Goal: Information Seeking & Learning: Learn about a topic

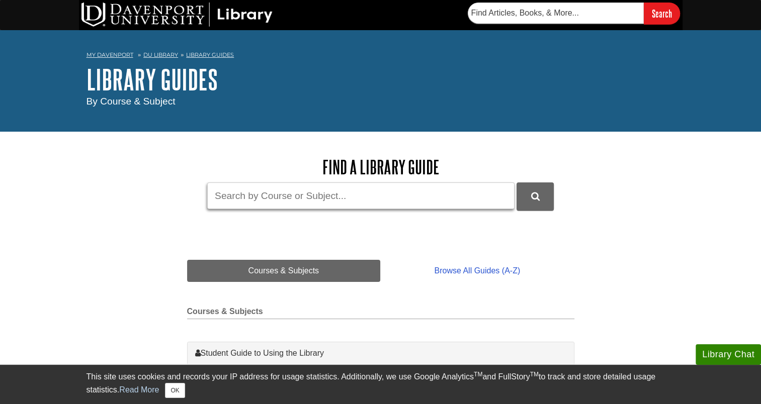
click at [270, 195] on input "Guide Search Terms" at bounding box center [360, 196] width 307 height 27
type input "sport law"
click at [517, 183] on button "DU Library Guides Search" at bounding box center [535, 197] width 37 height 28
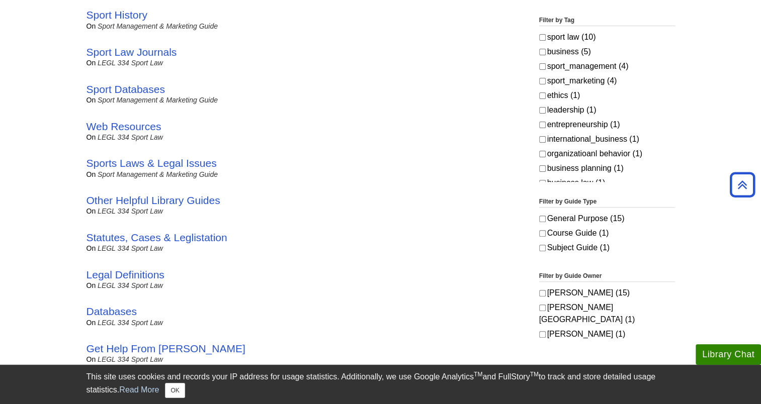
scroll to position [304, 0]
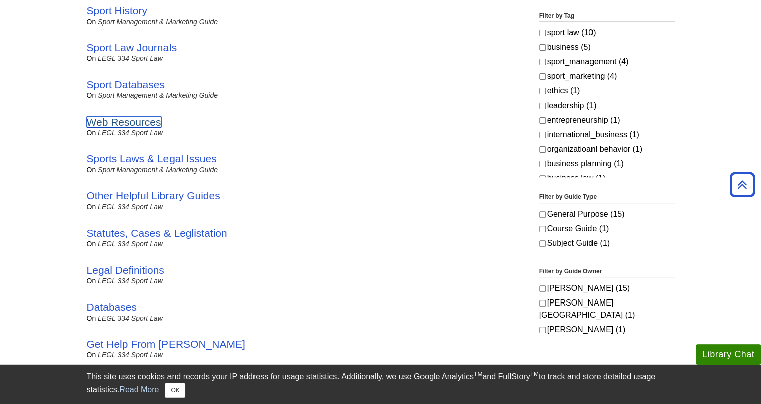
click at [123, 123] on link "Web Resources" at bounding box center [124, 122] width 75 height 12
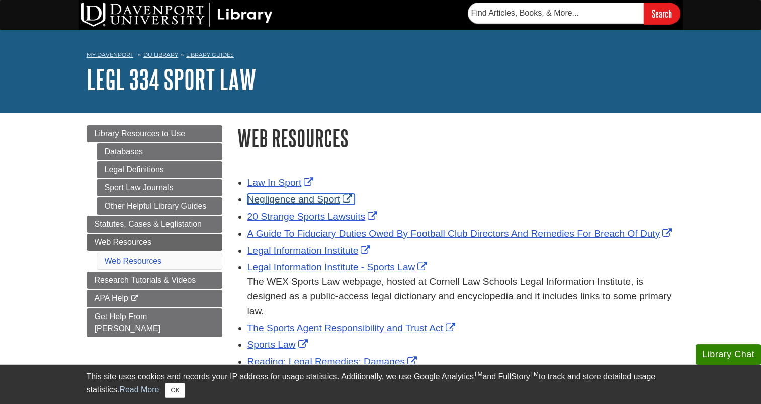
click at [320, 201] on link "Negligence and Sport" at bounding box center [302, 199] width 108 height 11
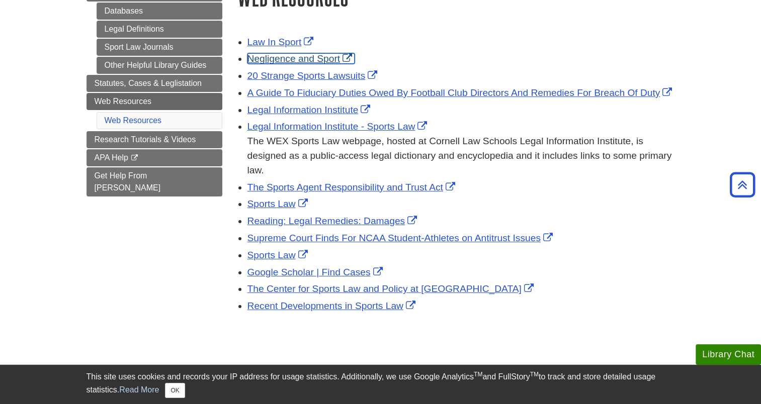
scroll to position [161, 0]
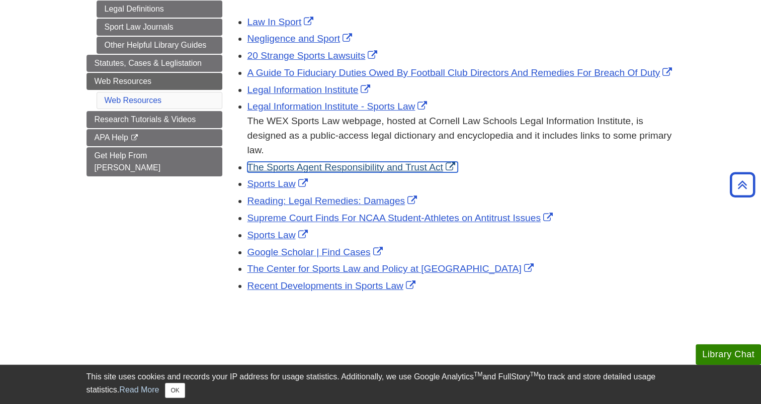
click at [352, 173] on link "The Sports Agent Responsibility and Trust Act" at bounding box center [353, 167] width 210 height 11
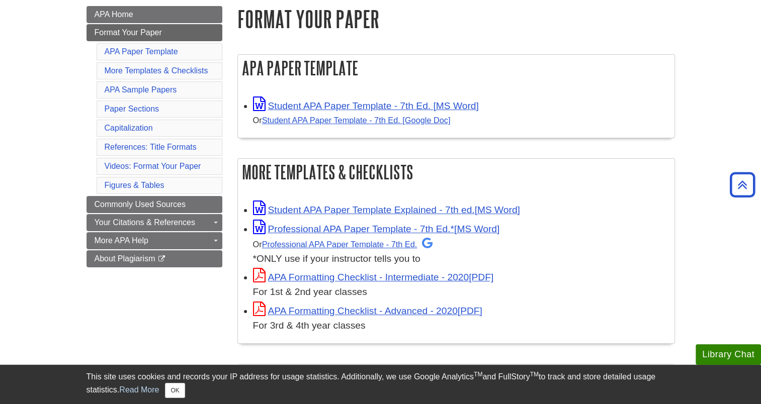
scroll to position [162, 0]
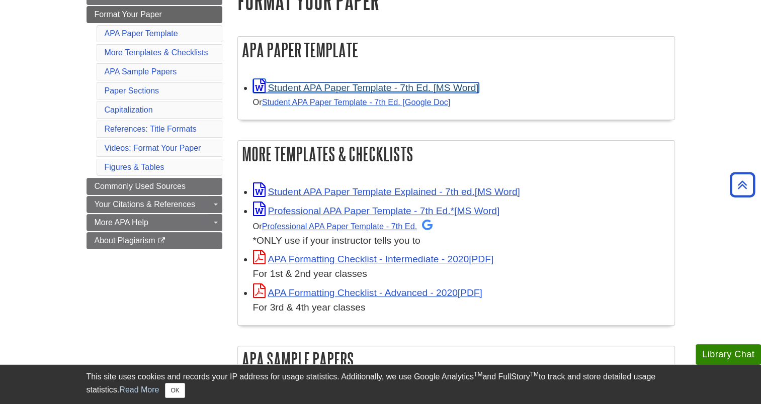
click at [372, 92] on link "Student APA Paper Template - 7th Ed. [MS Word]" at bounding box center [366, 88] width 226 height 11
